Goal: Task Accomplishment & Management: Manage account settings

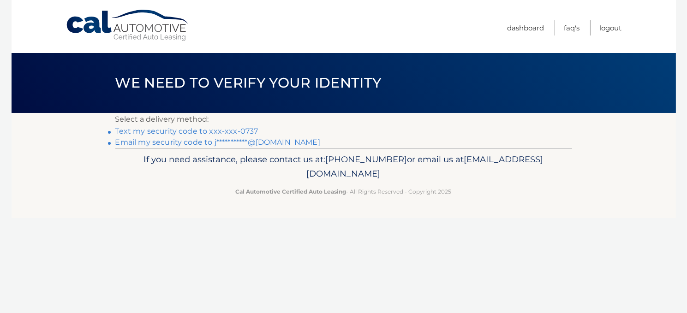
click at [186, 131] on link "Text my security code to xxx-xxx-0737" at bounding box center [186, 131] width 143 height 9
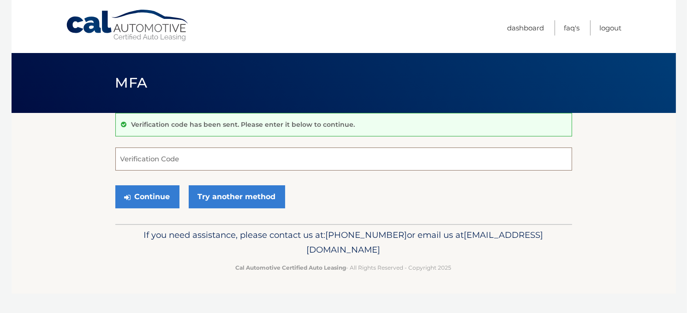
click at [141, 160] on input "Verification Code" at bounding box center [343, 159] width 457 height 23
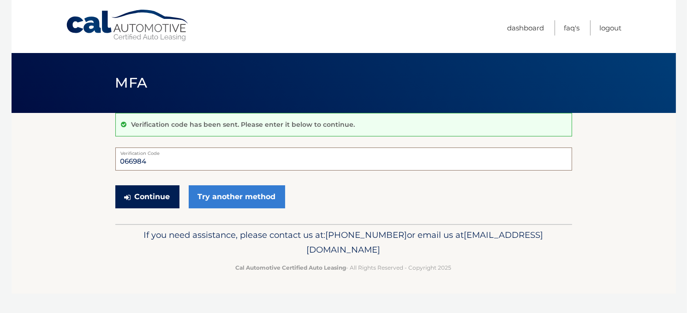
type input "066984"
click at [149, 195] on button "Continue" at bounding box center [147, 197] width 64 height 23
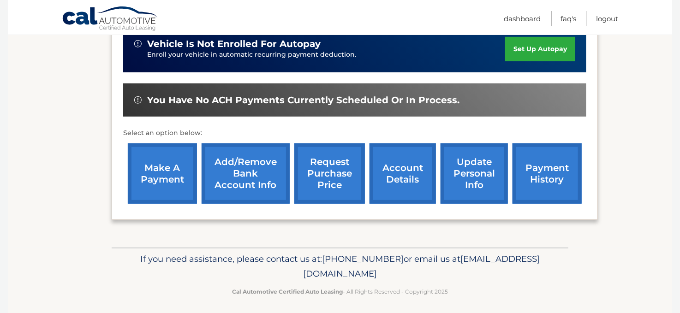
scroll to position [244, 0]
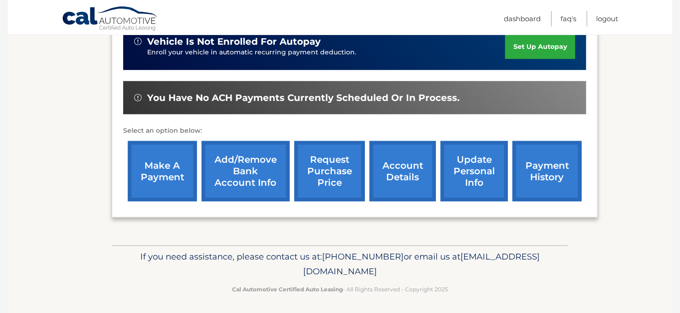
click at [541, 165] on link "payment history" at bounding box center [547, 171] width 69 height 60
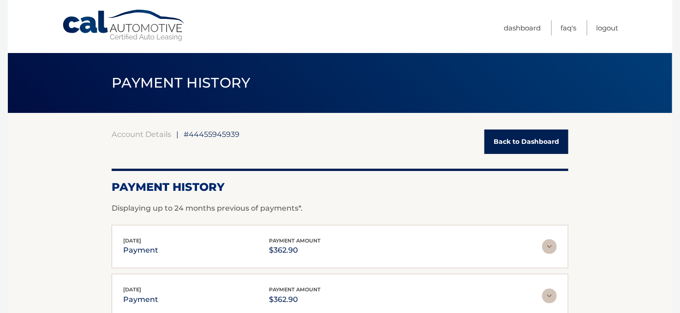
click at [497, 142] on link "Back to Dashboard" at bounding box center [527, 142] width 84 height 24
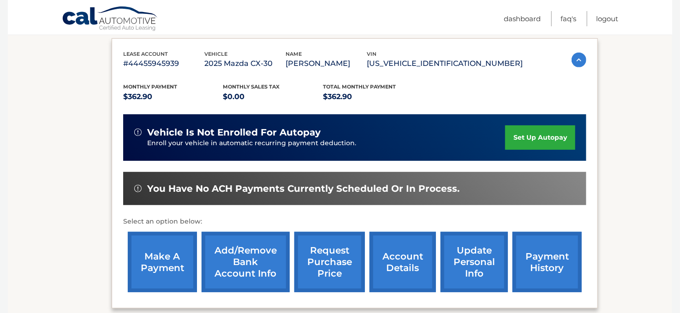
scroll to position [231, 0]
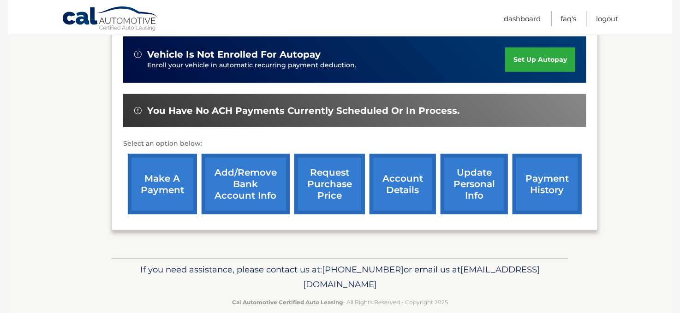
click at [152, 183] on link "make a payment" at bounding box center [162, 184] width 69 height 60
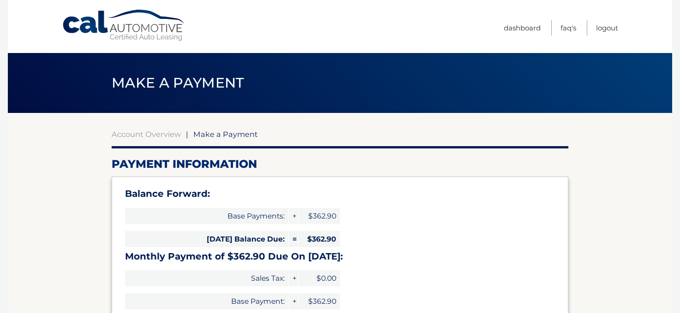
select select "ZGU5N2E4YzYtNTQ5ZS00Nzg4LWE2YjAtNDc2NWZlODQ3NDQw"
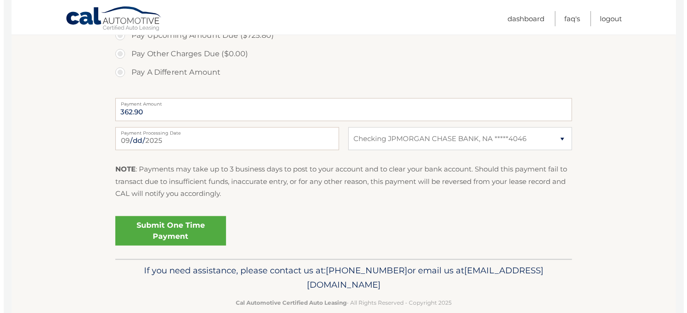
scroll to position [385, 0]
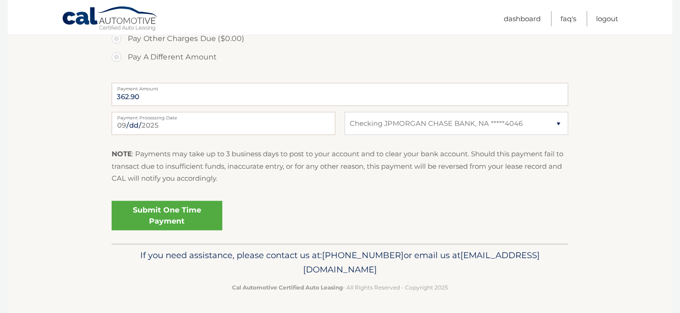
click at [167, 216] on link "Submit One Time Payment" at bounding box center [167, 216] width 111 height 30
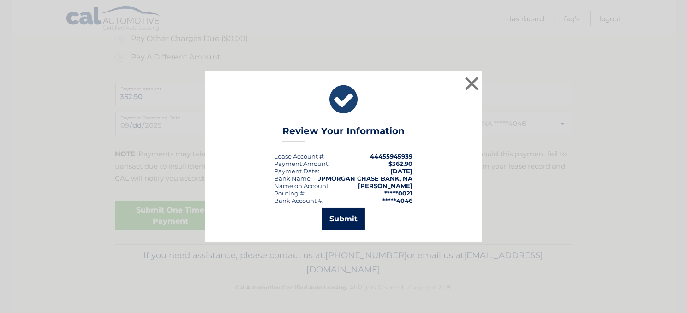
click at [349, 218] on button "Submit" at bounding box center [343, 219] width 43 height 22
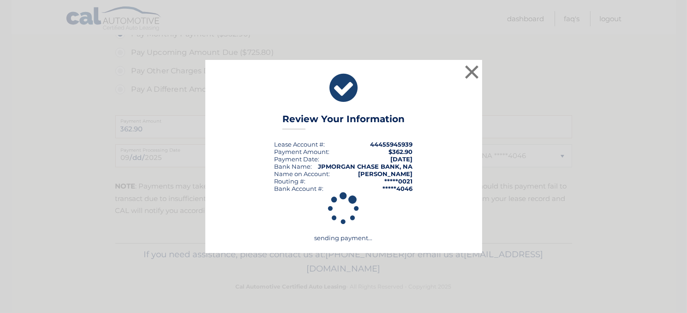
scroll to position [351, 0]
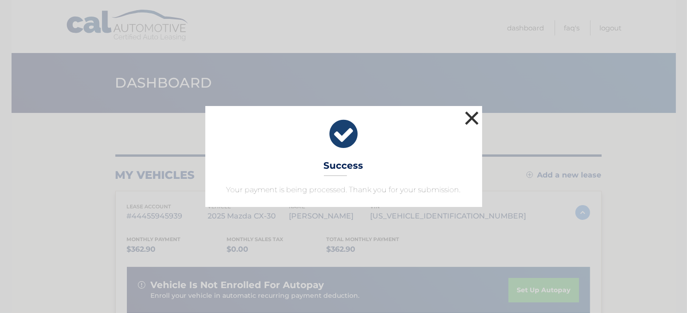
click at [470, 119] on button "×" at bounding box center [472, 118] width 18 height 18
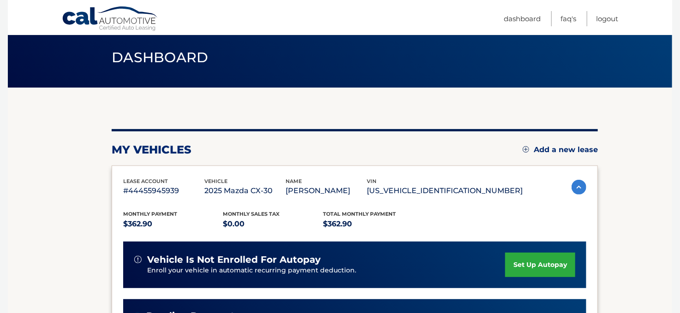
scroll to position [46, 0]
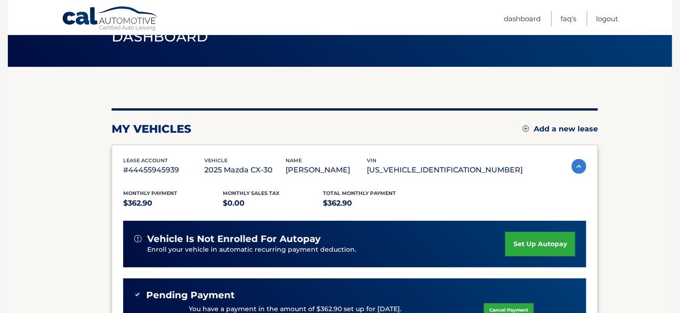
click at [533, 245] on link "set up autopay" at bounding box center [540, 244] width 70 height 24
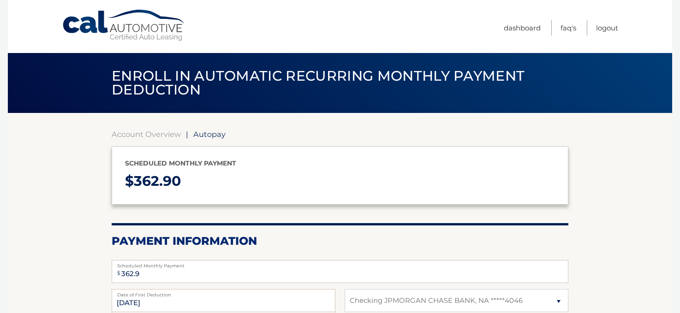
select select "ZGU5N2E4YzYtNTQ5ZS00Nzg4LWE2YjAtNDc2NWZlODQ3NDQw"
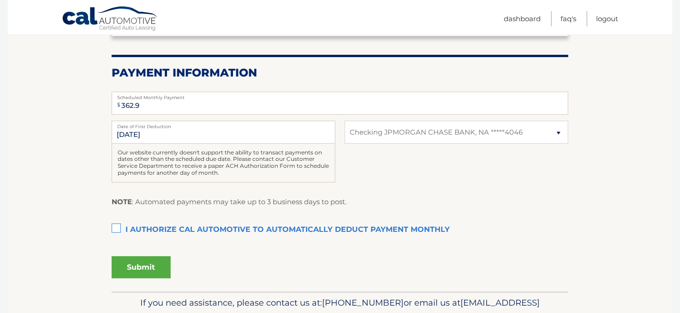
scroll to position [185, 0]
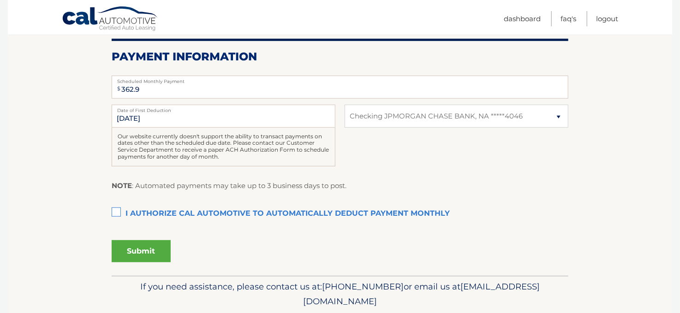
click at [118, 213] on label "I authorize cal automotive to automatically deduct payment monthly This checkbo…" at bounding box center [340, 214] width 457 height 18
click at [0, 0] on input "I authorize cal automotive to automatically deduct payment monthly This checkbo…" at bounding box center [0, 0] width 0 height 0
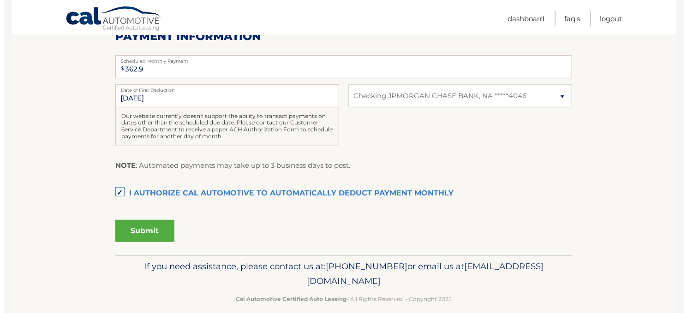
scroll to position [216, 0]
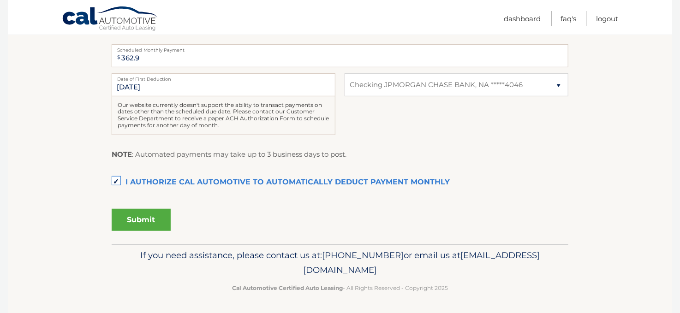
click at [141, 217] on button "Submit" at bounding box center [141, 220] width 59 height 22
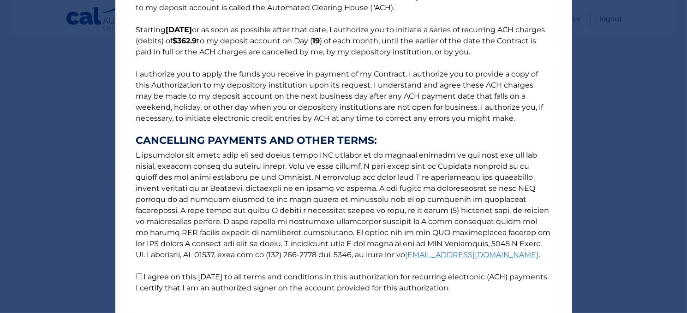
scroll to position [122, 0]
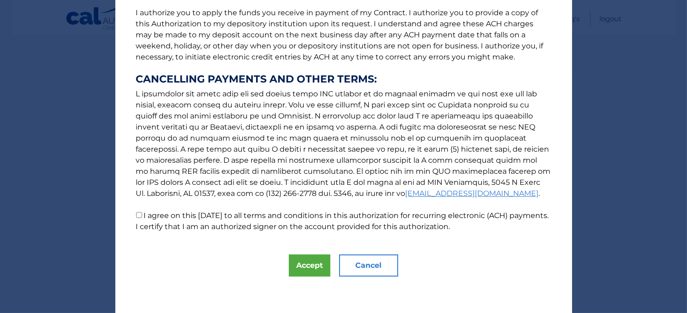
click at [136, 213] on input "I agree on this 09/22/2025 to all terms and conditions in this authorization fo…" at bounding box center [139, 215] width 6 height 6
checkbox input "true"
click at [300, 267] on button "Accept" at bounding box center [310, 266] width 42 height 22
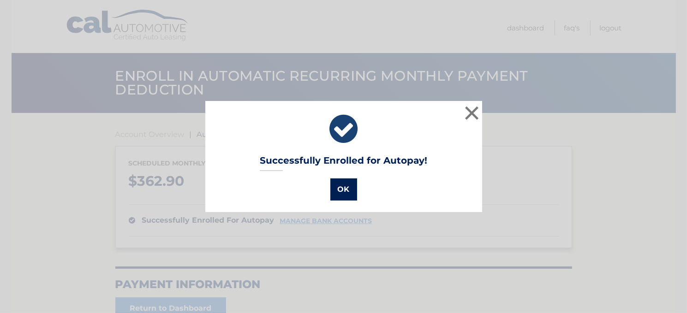
click at [337, 187] on button "OK" at bounding box center [343, 190] width 27 height 22
